Goal: Obtain resource: Download file/media

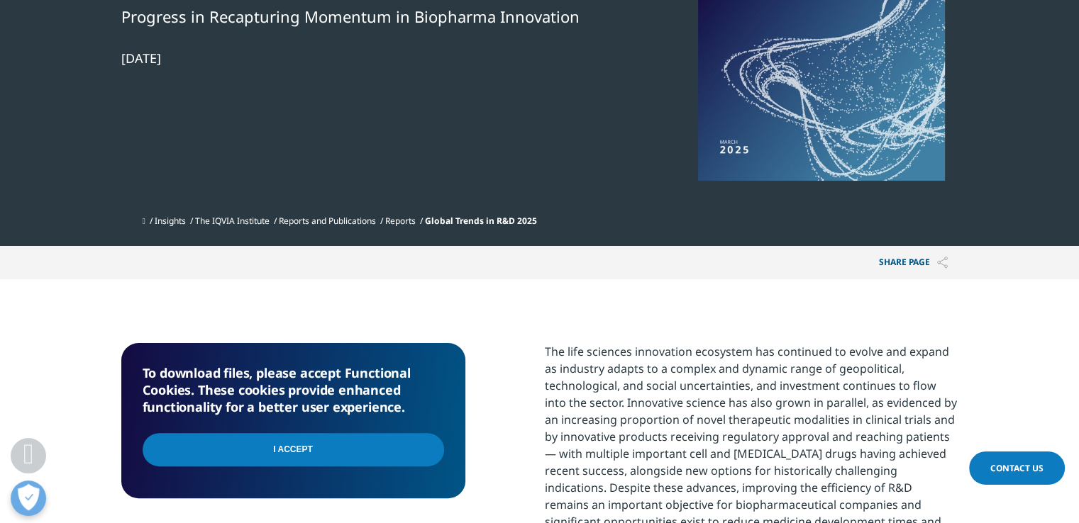
scroll to position [284, 0]
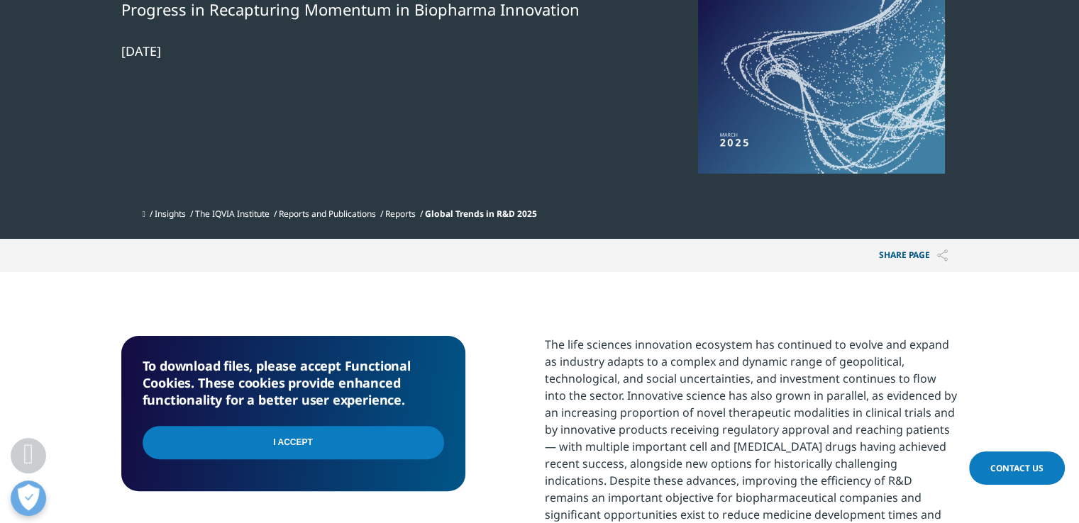
click at [360, 460] on input "I Accept" at bounding box center [293, 442] width 301 height 33
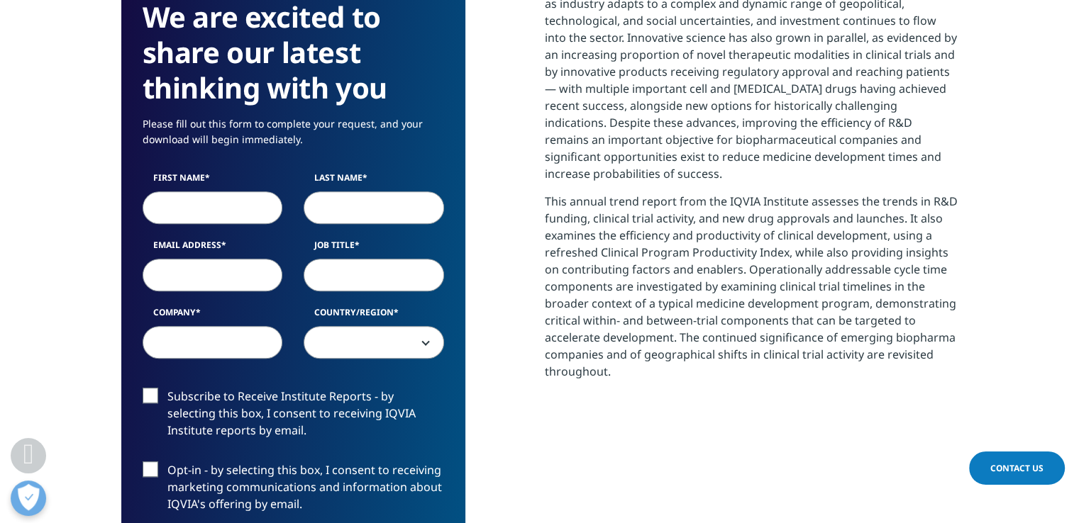
scroll to position [638, 0]
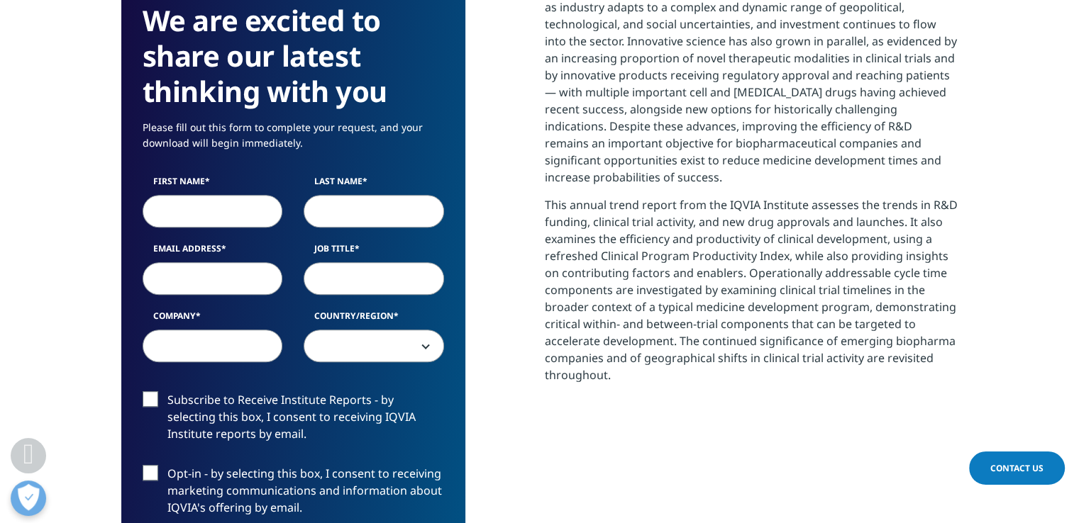
click at [229, 221] on input "First Name" at bounding box center [213, 211] width 140 height 33
type input "hifazat"
type input "hussain"
type input "hifazat.hussain@asa.com"
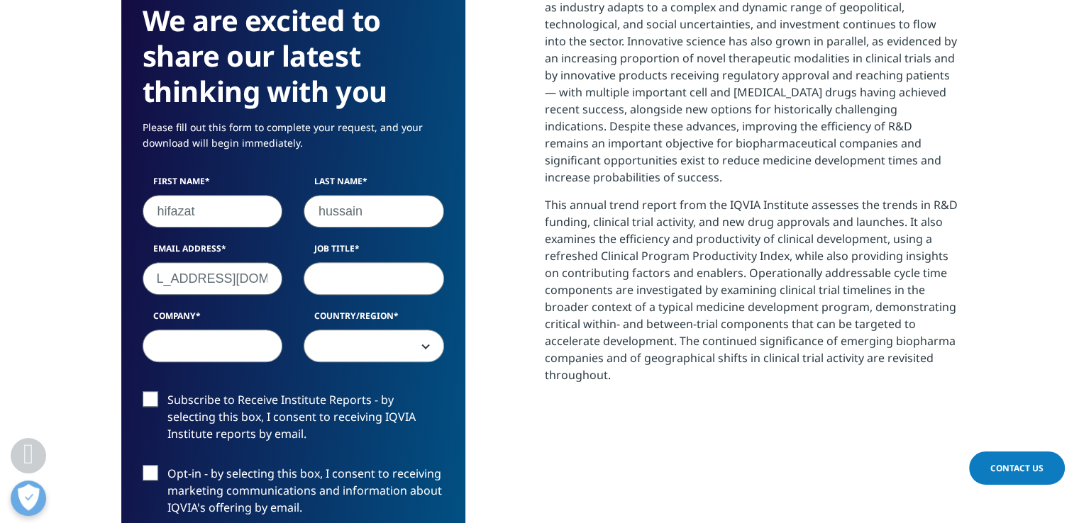
scroll to position [0, 0]
type input "SA"
type input "ASA"
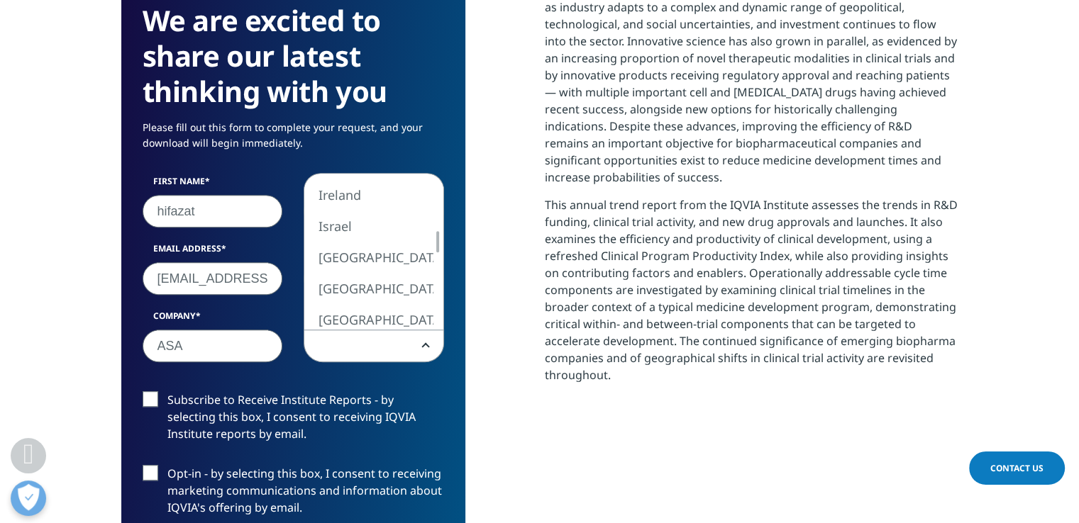
select select "India"
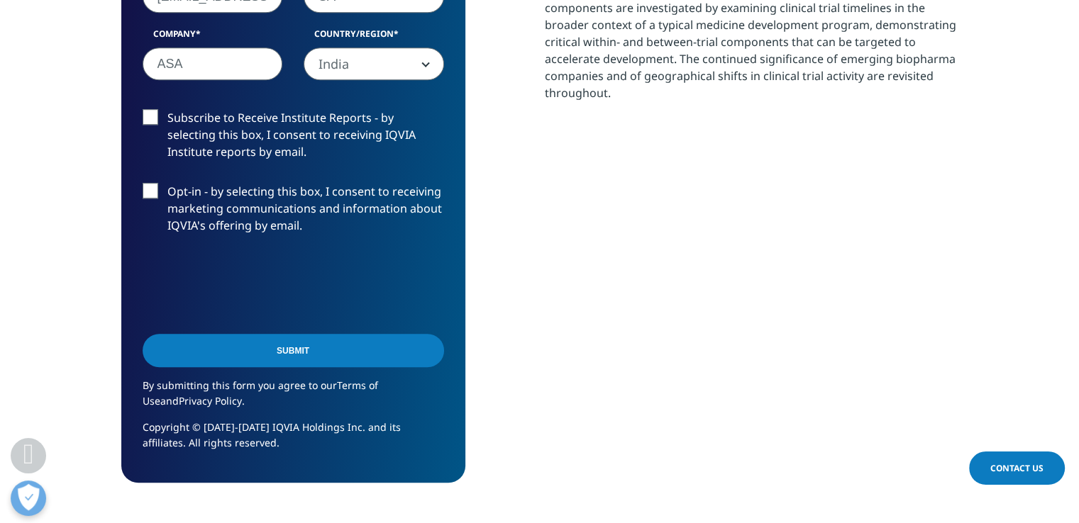
scroll to position [922, 0]
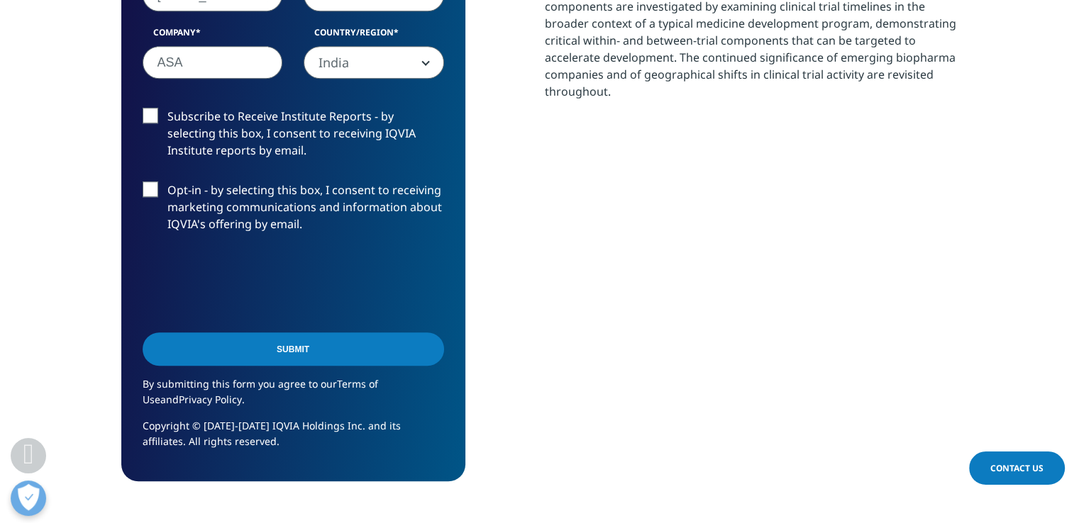
click at [301, 365] on input "Submit" at bounding box center [293, 349] width 301 height 33
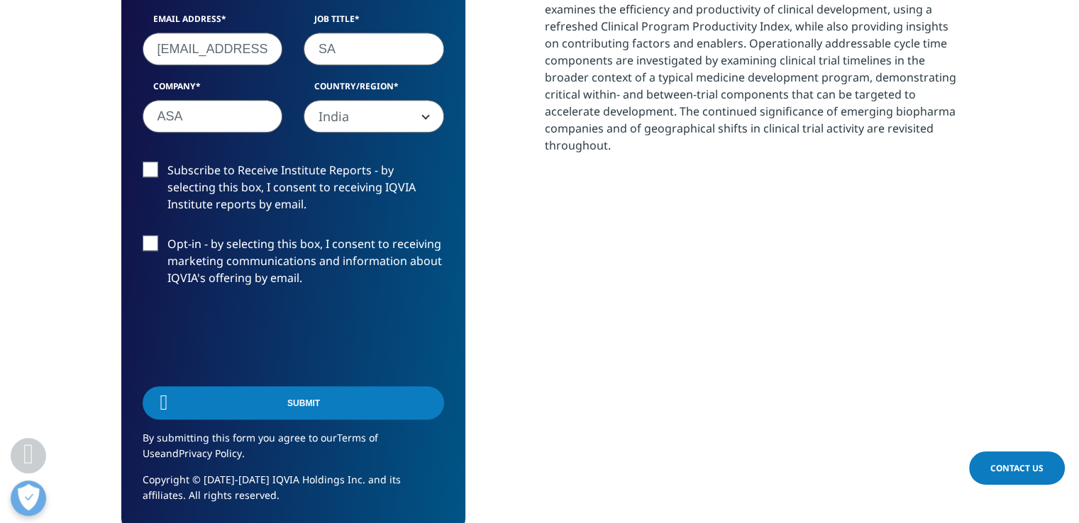
scroll to position [7, 7]
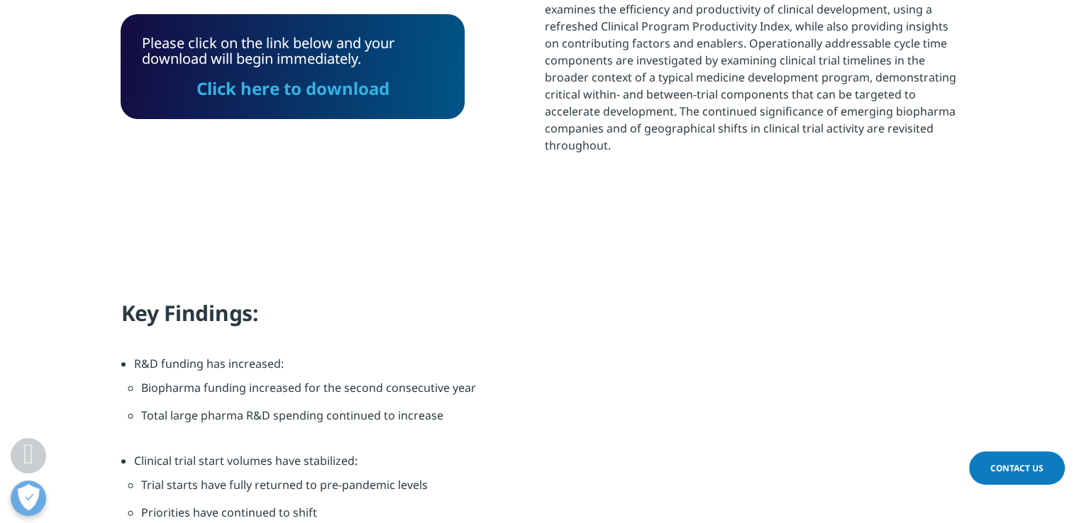
click at [265, 89] on link "Click here to download" at bounding box center [292, 88] width 193 height 23
